Goal: Task Accomplishment & Management: Manage account settings

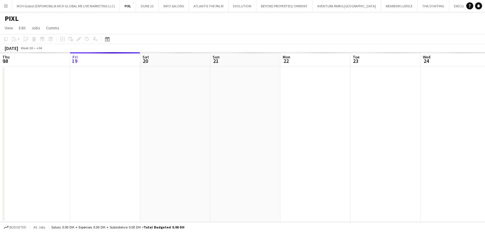
scroll to position [0, 202]
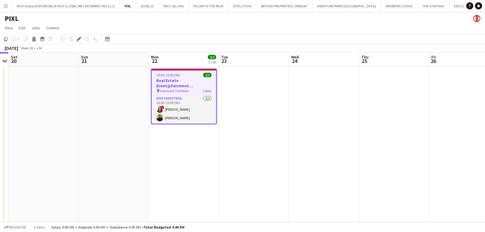
click at [180, 80] on h3 "Real Estate Event@Fairmont [GEOGRAPHIC_DATA]" at bounding box center [184, 83] width 65 height 11
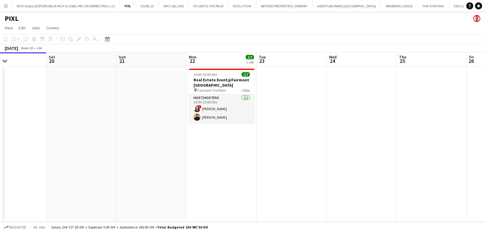
scroll to position [0, 163]
click at [212, 78] on h3 "Real Estate Event@Fairmont [GEOGRAPHIC_DATA]" at bounding box center [222, 82] width 66 height 11
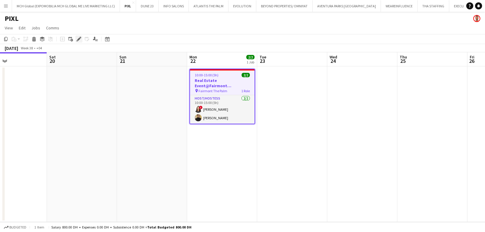
click at [79, 40] on icon "Edit" at bounding box center [79, 39] width 5 height 5
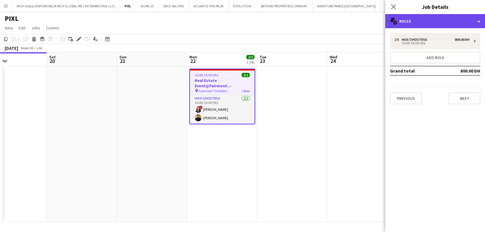
click at [410, 21] on div "multiple-users-add Roles" at bounding box center [435, 21] width 100 height 14
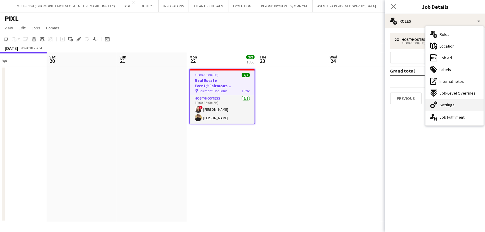
click at [443, 104] on span "Settings" at bounding box center [447, 104] width 15 height 5
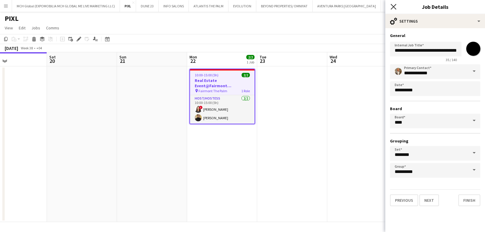
click at [393, 6] on icon "Close pop-in" at bounding box center [394, 7] width 6 height 6
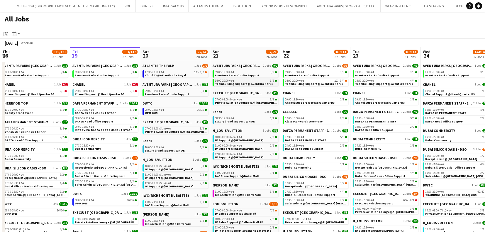
click at [238, 83] on span "Teambuilding Support @ Aventura Parks" at bounding box center [244, 84] width 58 height 4
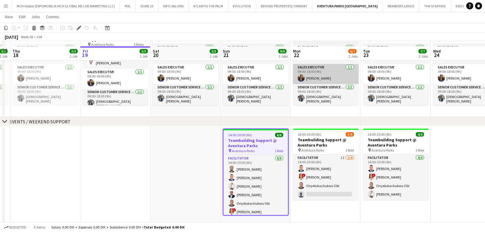
scroll to position [82, 0]
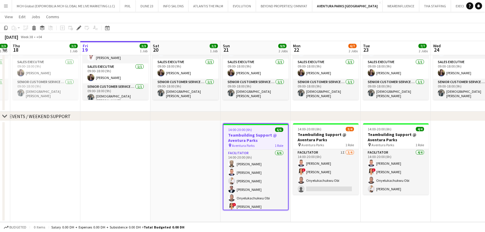
click at [263, 139] on h3 "Teambuilding Support @ Aventura Parks" at bounding box center [256, 137] width 65 height 11
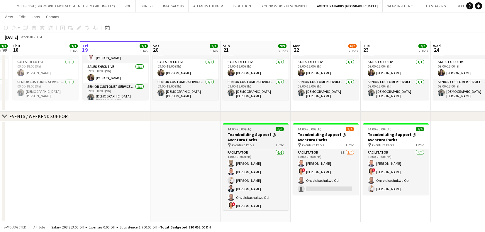
click at [263, 139] on h3 "Teambuilding Support @ Aventura Parks" at bounding box center [256, 137] width 66 height 11
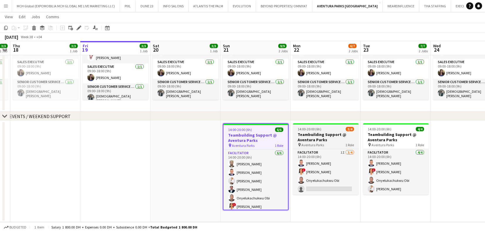
click at [329, 138] on h3 "Teambuilding Support @ Aventura Parks" at bounding box center [326, 137] width 66 height 11
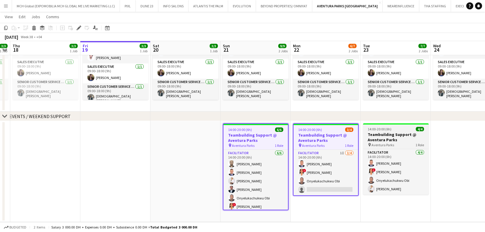
click at [387, 133] on h3 "Teambuilding Support @ Aventura Parks" at bounding box center [396, 137] width 66 height 11
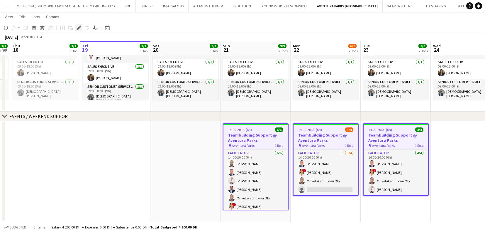
click at [78, 28] on icon at bounding box center [78, 27] width 3 height 3
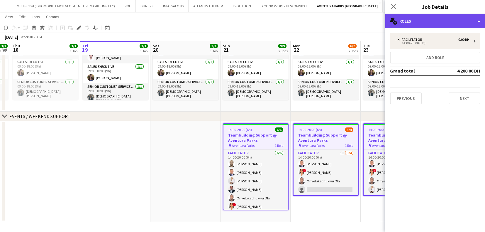
click at [447, 23] on div "multiple-users-add Roles" at bounding box center [435, 21] width 100 height 14
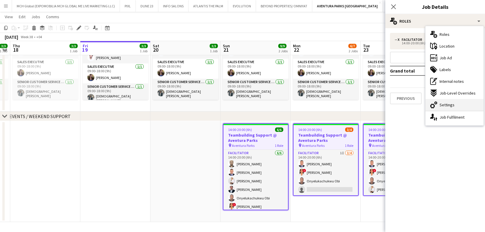
click at [444, 103] on span "Settings" at bounding box center [447, 104] width 15 height 5
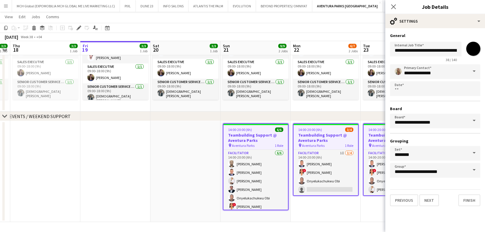
click at [472, 48] on input "*******" at bounding box center [473, 48] width 21 height 21
type input "*******"
click at [405, 68] on input "**********" at bounding box center [435, 71] width 90 height 15
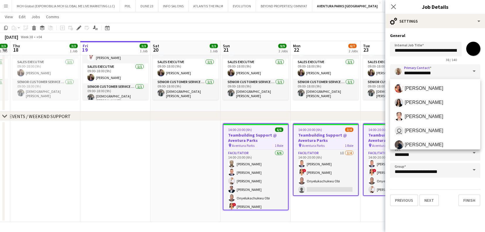
click at [473, 70] on span at bounding box center [474, 71] width 12 height 14
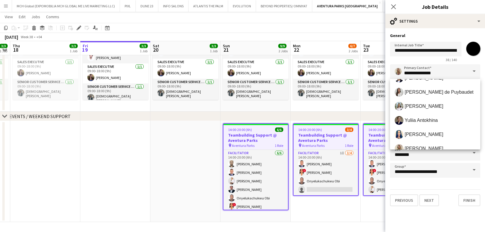
scroll to position [208, 0]
click at [426, 89] on span "Ines de Puybaudet" at bounding box center [439, 92] width 69 height 6
type input "**********"
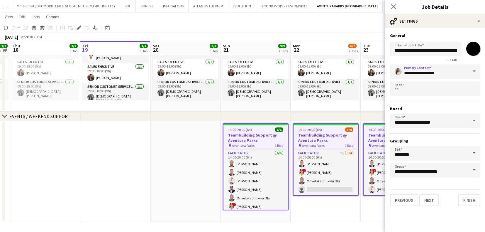
click at [473, 47] on input "*******" at bounding box center [473, 48] width 21 height 21
type input "*******"
click at [447, 34] on h3 "General" at bounding box center [435, 35] width 90 height 5
click at [468, 198] on button "Finish" at bounding box center [469, 200] width 22 height 12
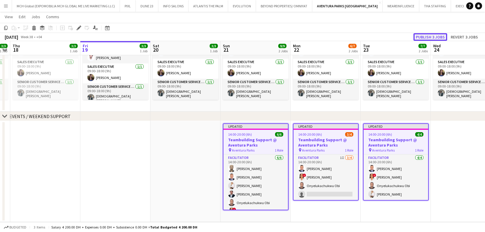
click at [423, 37] on button "Publish 3 jobs" at bounding box center [431, 37] width 34 height 8
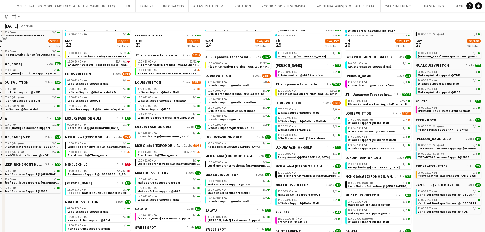
scroll to position [219, 0]
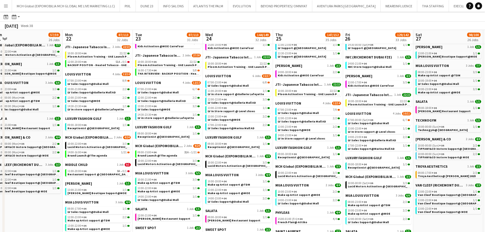
click at [317, 106] on app-calendar-brief-board "LOUIS VUITTON 4 Jobs 12/14 07:00-23:00 +04 7/9 LV Sales Support@Dubai Mall 12:0…" at bounding box center [308, 121] width 66 height 40
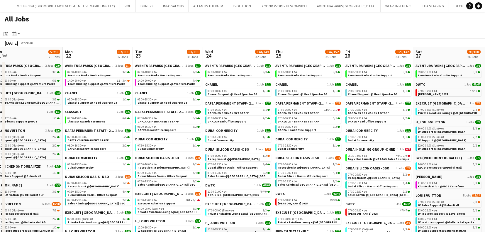
scroll to position [0, 148]
